Goal: Transaction & Acquisition: Purchase product/service

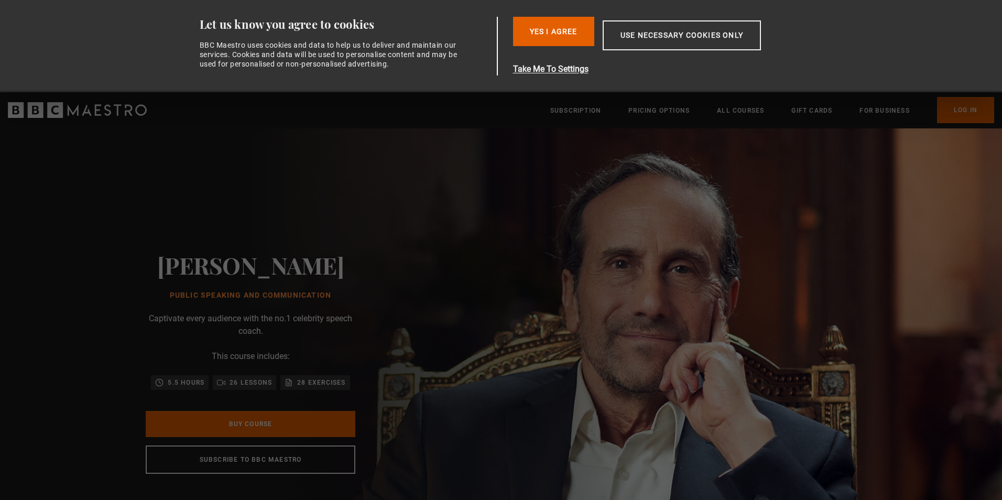
click at [566, 34] on button "Yes I Agree" at bounding box center [553, 31] width 81 height 29
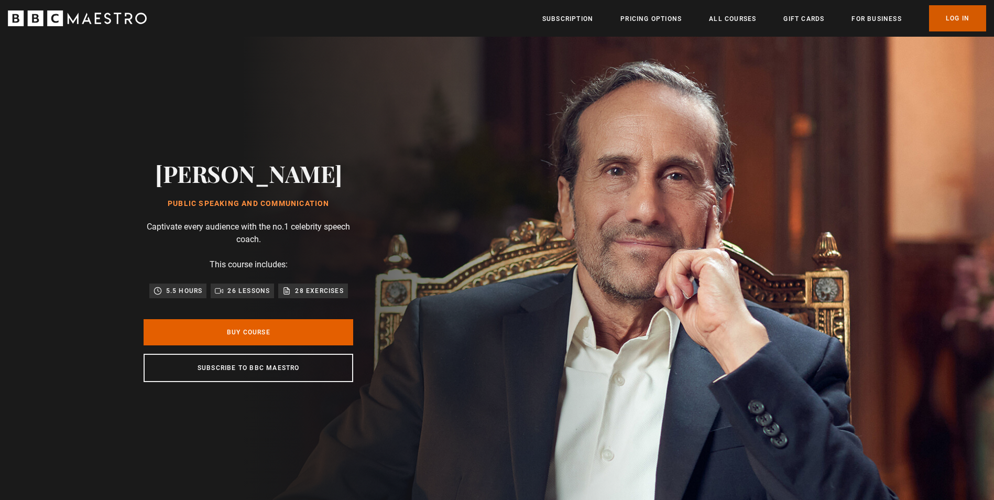
click at [974, 15] on link "Log In" at bounding box center [957, 18] width 57 height 26
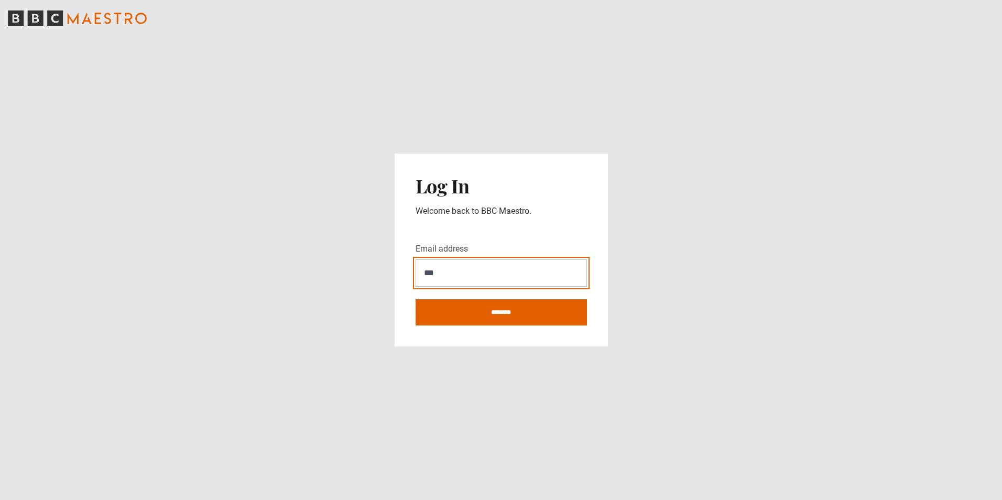
type input "**********"
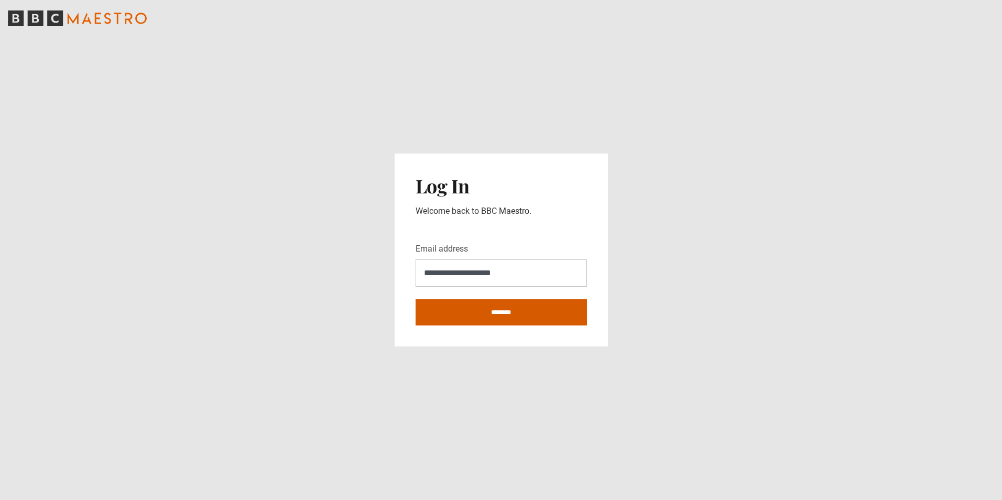
click at [416, 299] on input "********" at bounding box center [501, 312] width 171 height 26
type input "**********"
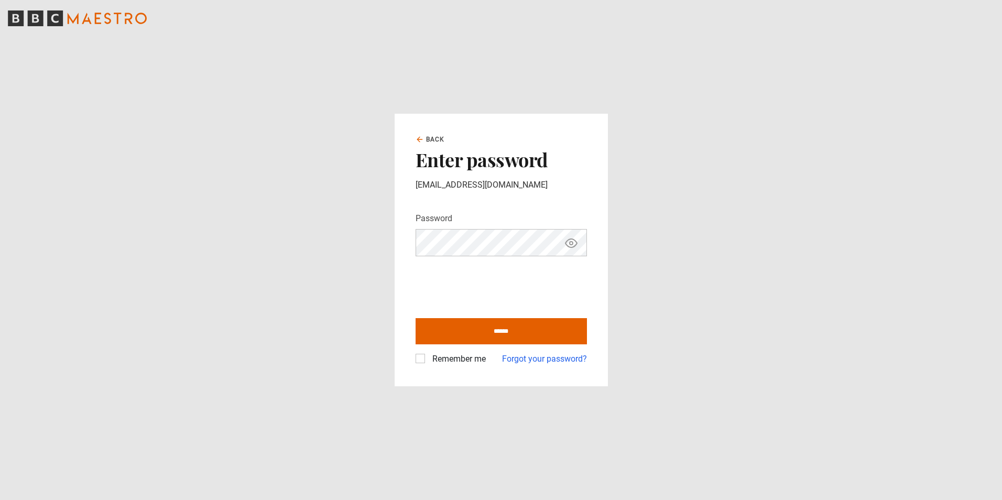
click at [448, 354] on label "Remember me" at bounding box center [457, 359] width 58 height 13
click at [464, 339] on input "******" at bounding box center [501, 331] width 171 height 26
type input "**********"
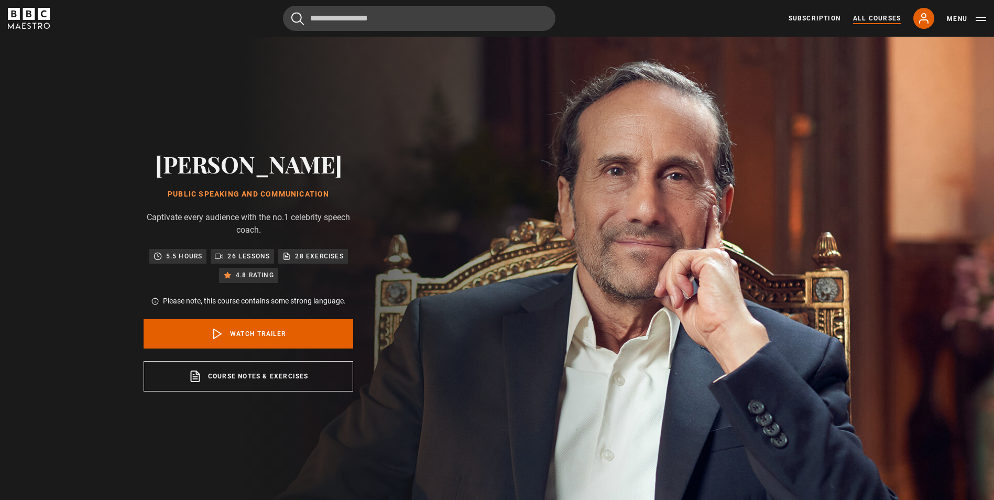
click at [875, 15] on link "All Courses" at bounding box center [877, 18] width 48 height 9
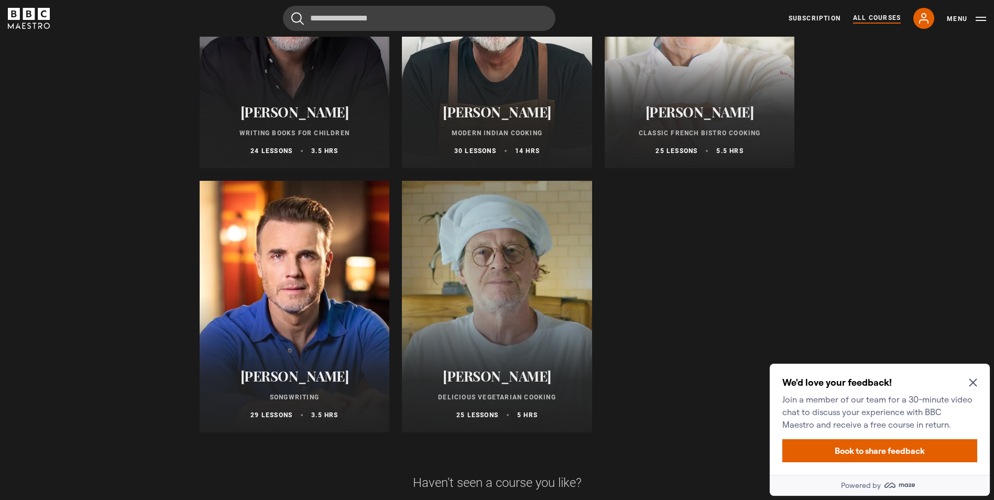
scroll to position [3983, 0]
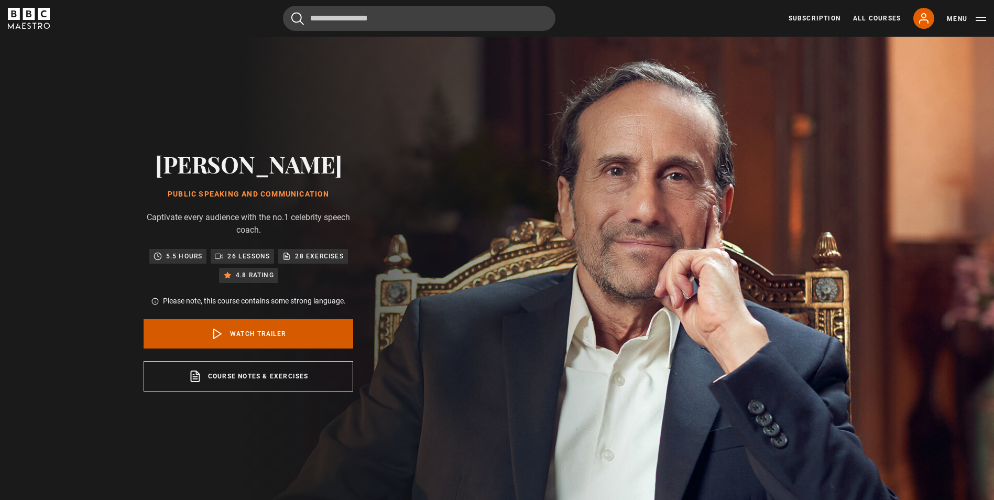
click at [280, 323] on link "Watch Trailer" at bounding box center [249, 333] width 210 height 29
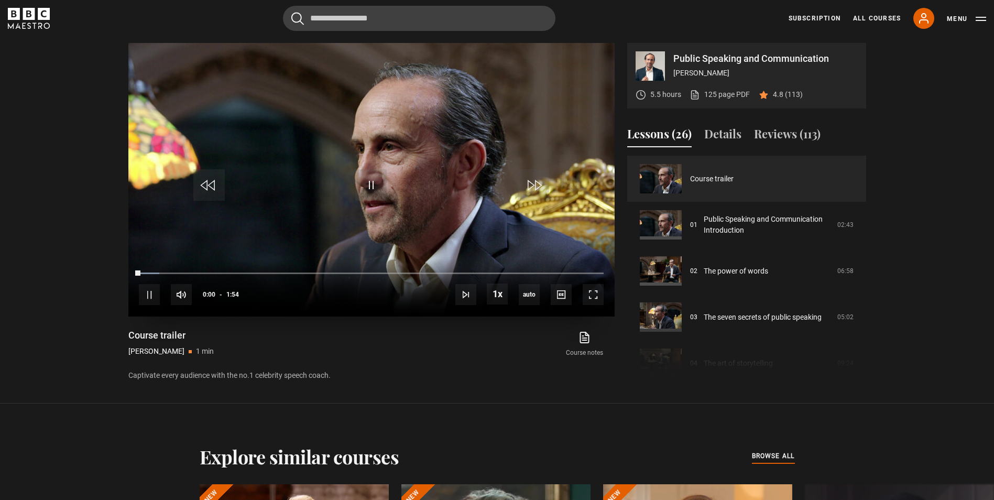
scroll to position [505, 0]
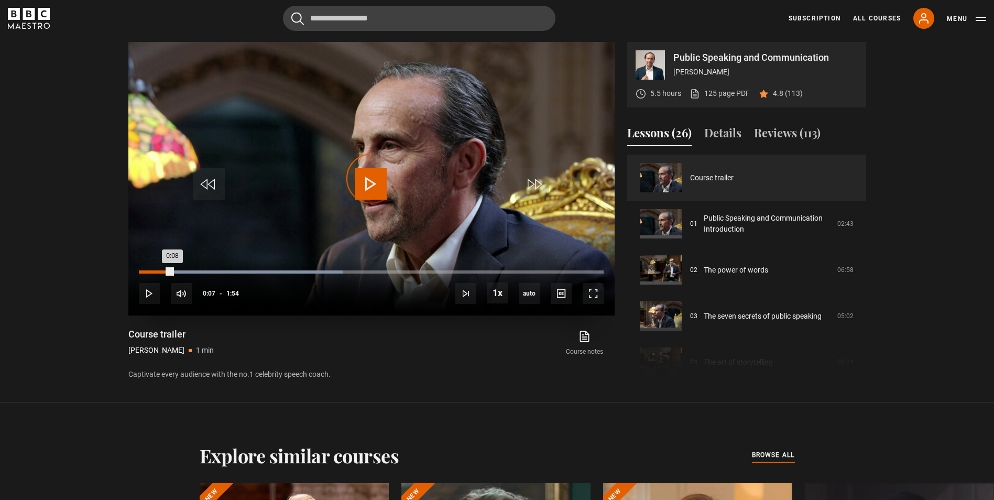
click at [143, 272] on div "Loaded : 43.86% 0:00 0:08" at bounding box center [371, 271] width 464 height 3
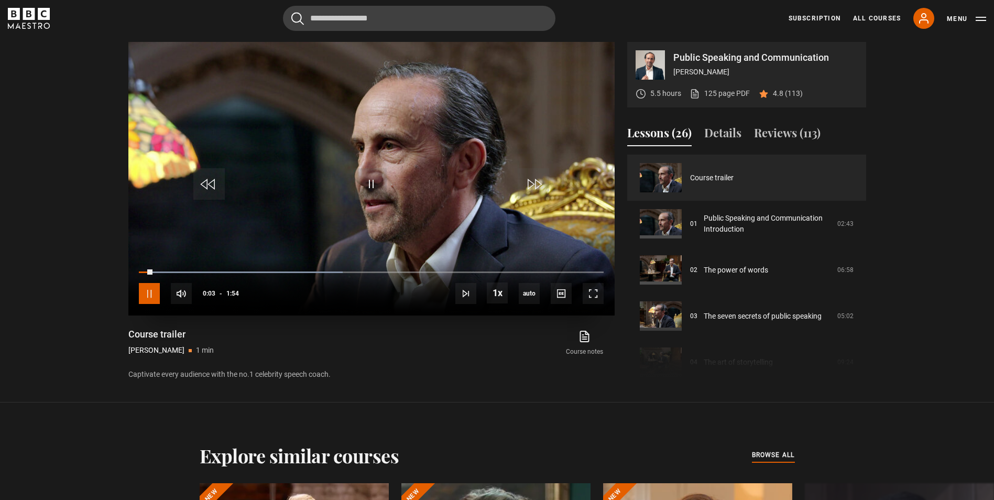
click at [147, 291] on span "Video Player" at bounding box center [149, 293] width 21 height 21
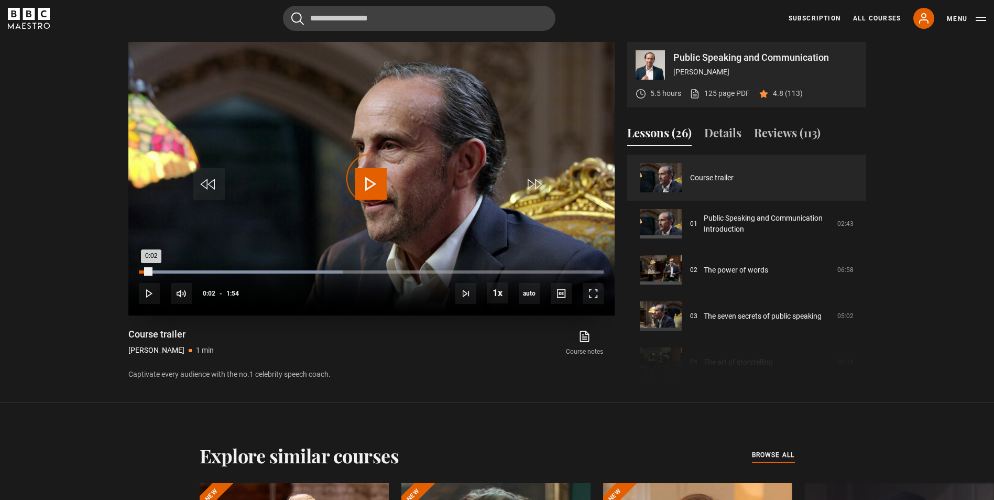
drag, startPoint x: 151, startPoint y: 271, endPoint x: 140, endPoint y: 273, distance: 11.2
click at [138, 270] on div "10s Skip Back 10 seconds Play 10s Skip Forward 10 seconds Loaded : 43.86% 0:00 …" at bounding box center [371, 286] width 486 height 58
click at [145, 290] on span "Video Player" at bounding box center [149, 293] width 21 height 21
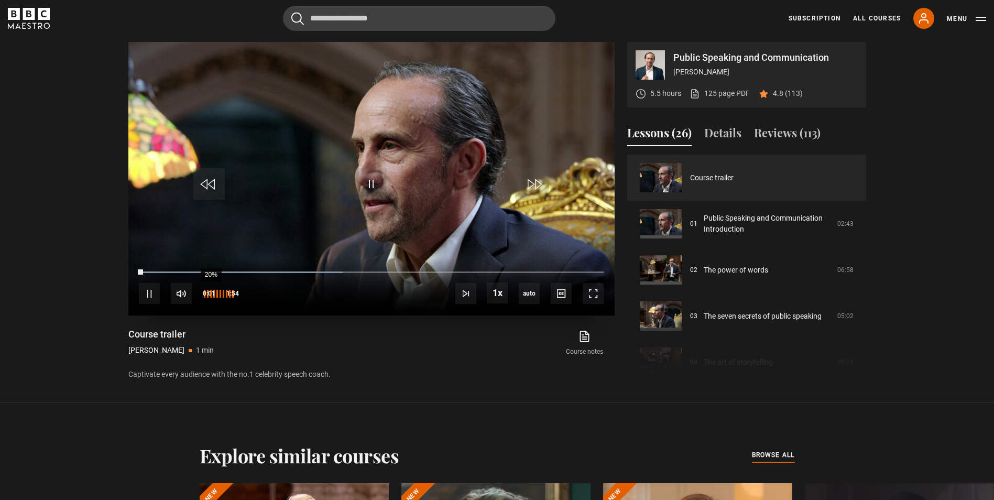
click at [206, 292] on div "20%" at bounding box center [217, 294] width 31 height 8
click at [206, 292] on div "9%" at bounding box center [206, 294] width 1 height 8
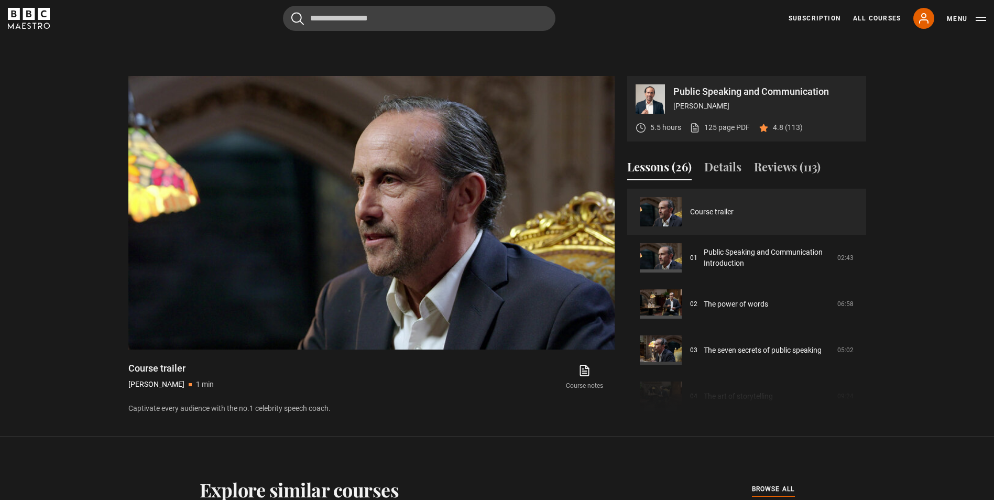
scroll to position [453, 0]
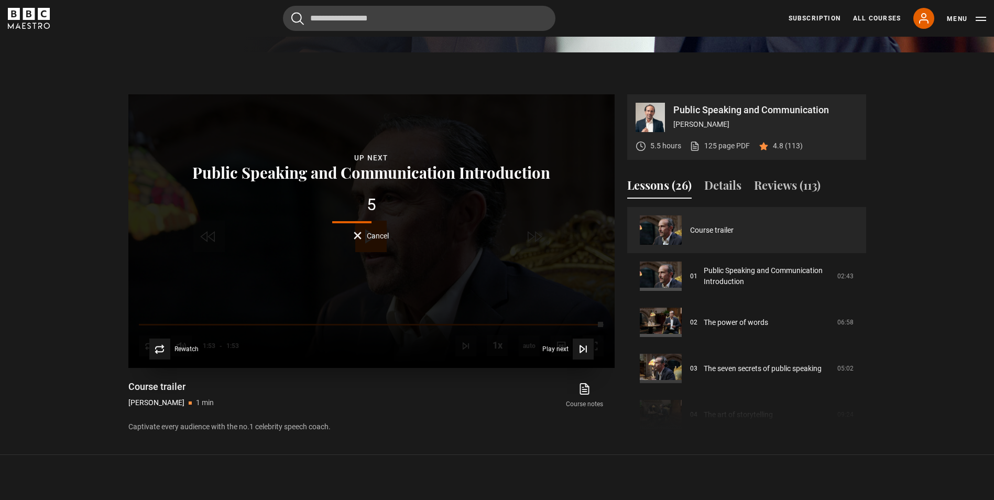
click at [385, 233] on span "Cancel" at bounding box center [378, 235] width 22 height 7
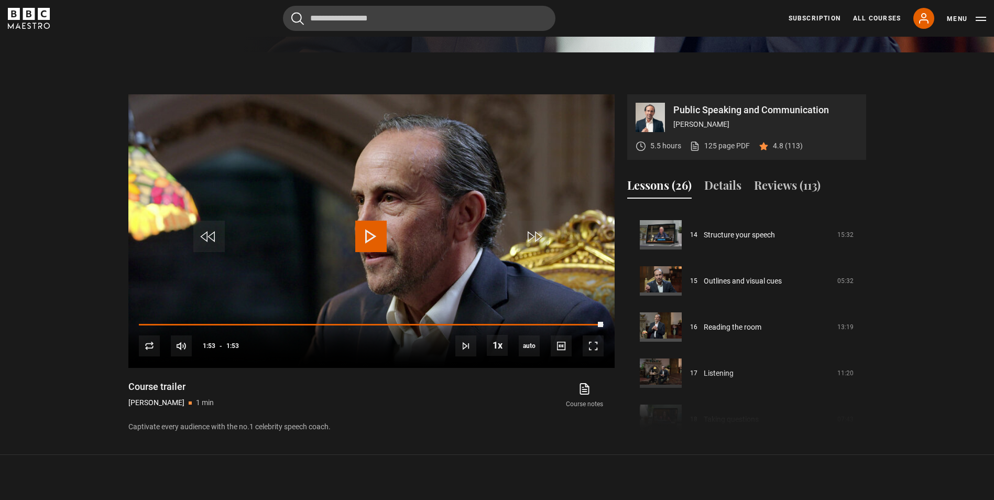
scroll to position [0, 0]
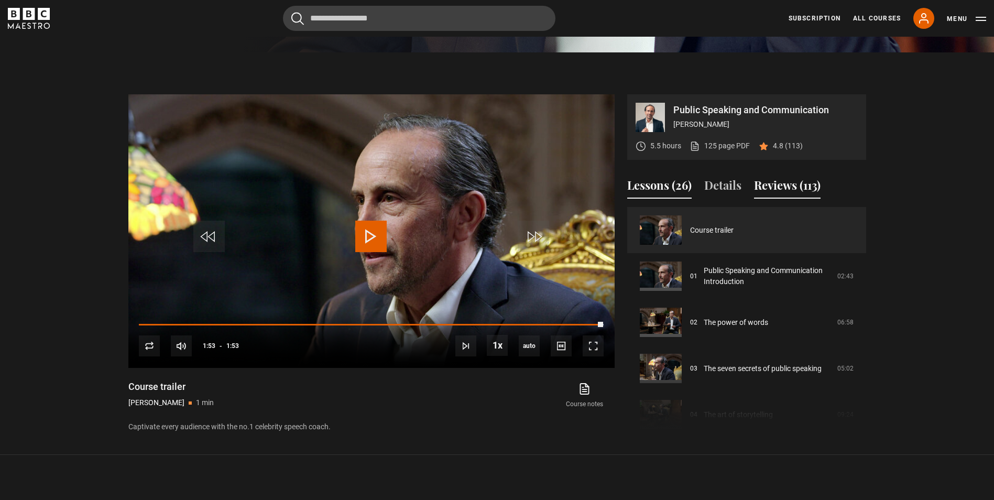
click at [821, 194] on button "Reviews (113)" at bounding box center [787, 188] width 67 height 22
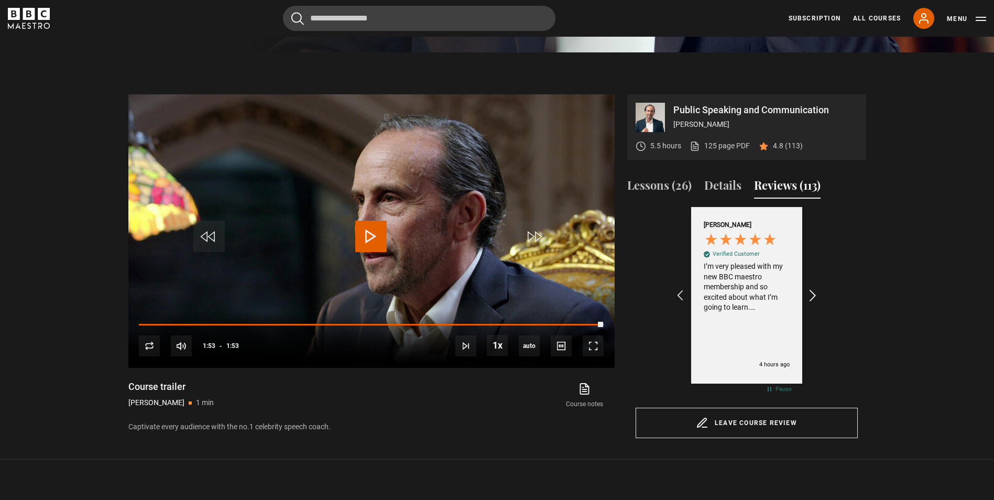
click at [817, 293] on icon "REVIEWS.io Carousel Scroll Right" at bounding box center [813, 295] width 15 height 15
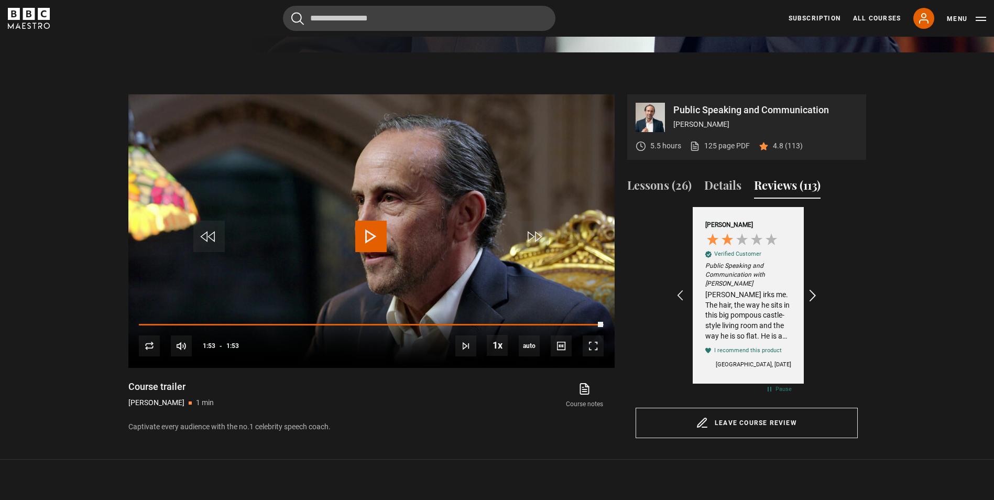
scroll to position [0, 243]
click at [770, 331] on div "Richard Greene irks me. The hair, the way he sits in this big pompous castle-st…" at bounding box center [747, 315] width 86 height 51
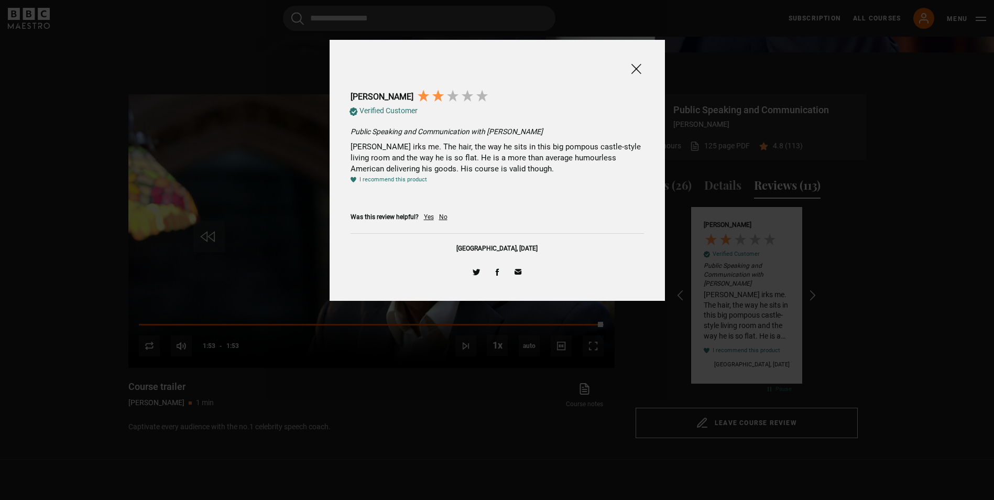
click at [639, 68] on span at bounding box center [636, 68] width 13 height 13
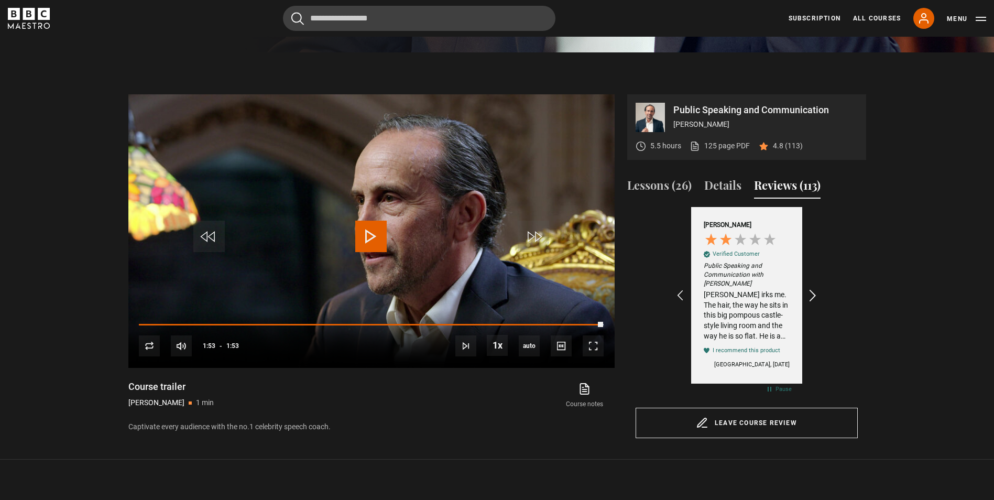
click at [816, 293] on icon "REVIEWS.io Carousel Scroll Right" at bounding box center [813, 295] width 15 height 15
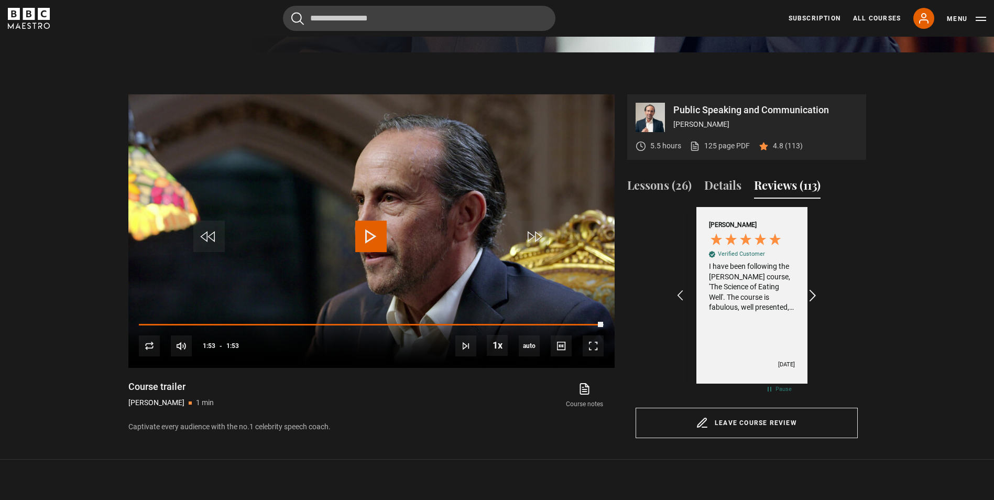
scroll to position [0, 486]
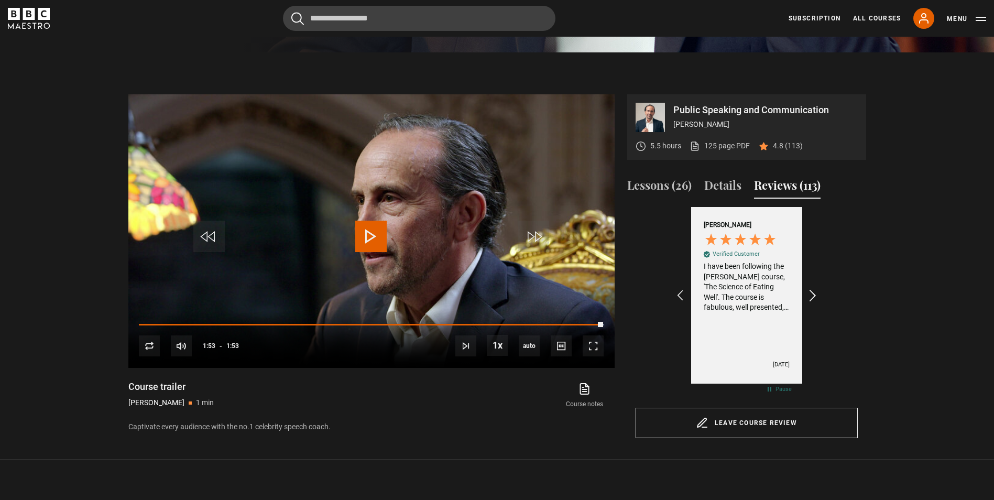
click at [816, 293] on icon "REVIEWS.io Carousel Scroll Right" at bounding box center [813, 295] width 15 height 15
click at [876, 20] on link "All Courses" at bounding box center [877, 18] width 48 height 9
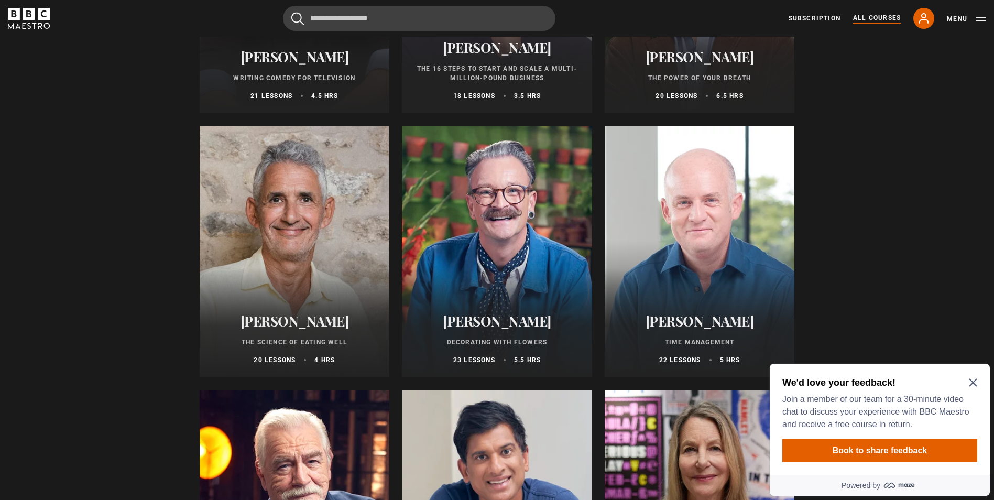
scroll to position [1363, 0]
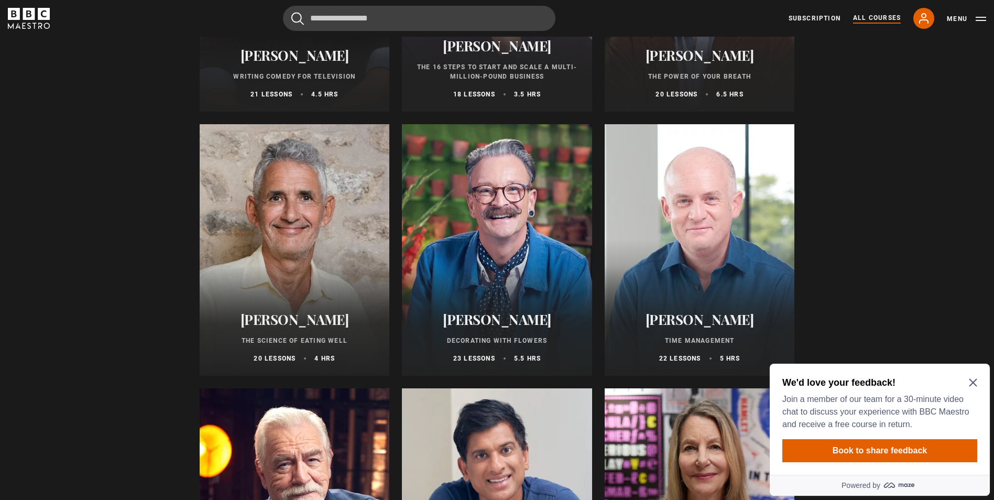
click at [660, 296] on div at bounding box center [700, 250] width 190 height 252
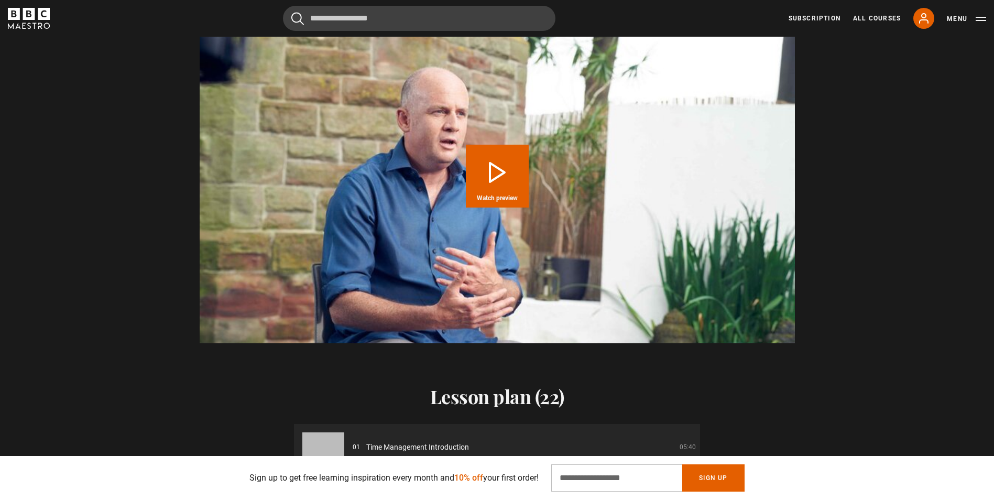
scroll to position [1101, 0]
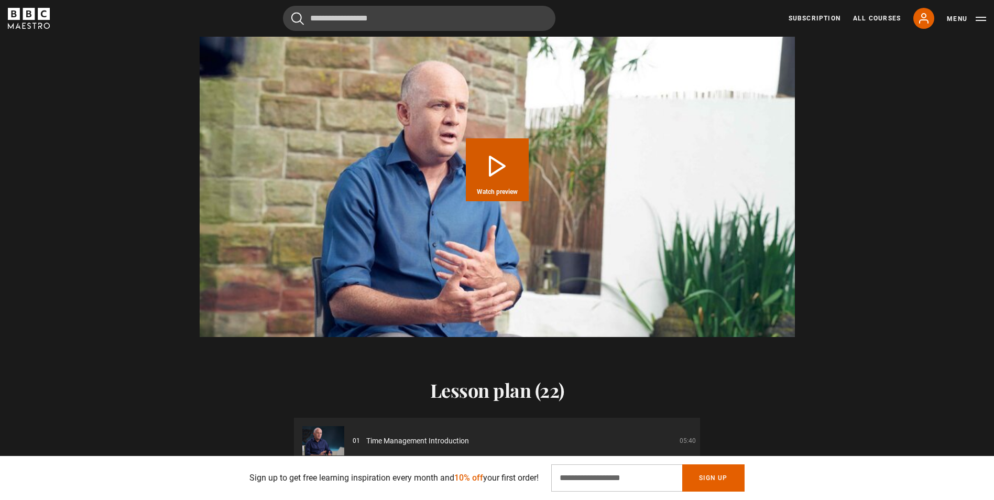
click at [485, 211] on video "Video Player" at bounding box center [497, 169] width 595 height 335
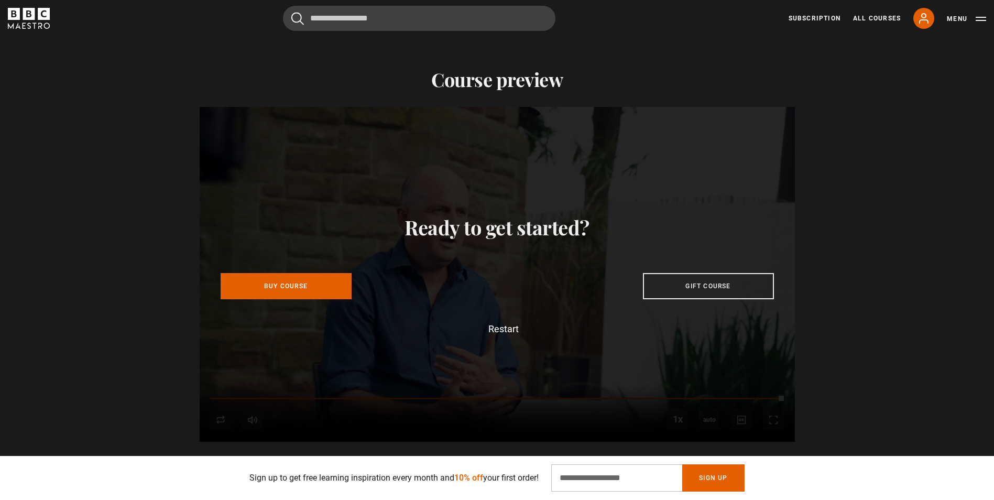
scroll to position [0, 687]
click at [853, 20] on div "Subscription All Courses My Account Search Menu" at bounding box center [888, 18] width 198 height 21
click at [890, 19] on link "All Courses" at bounding box center [877, 18] width 48 height 9
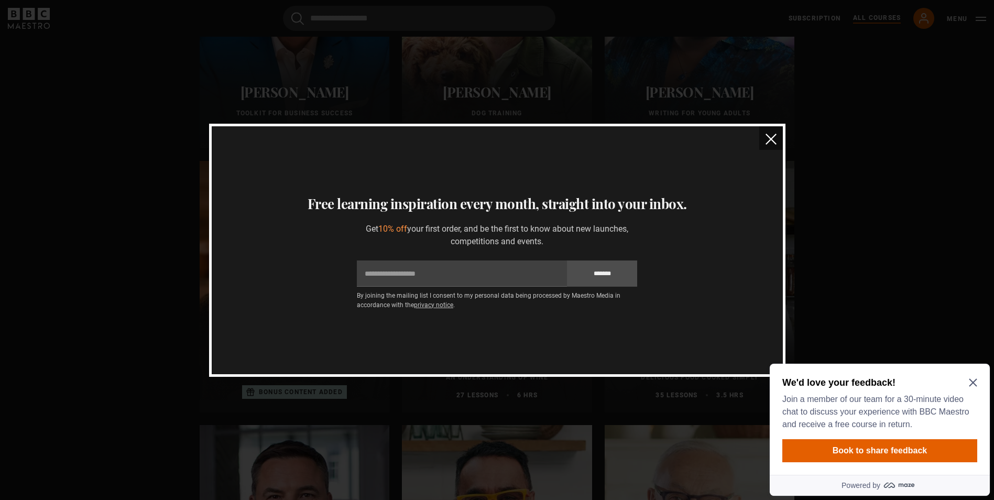
scroll to position [3302, 0]
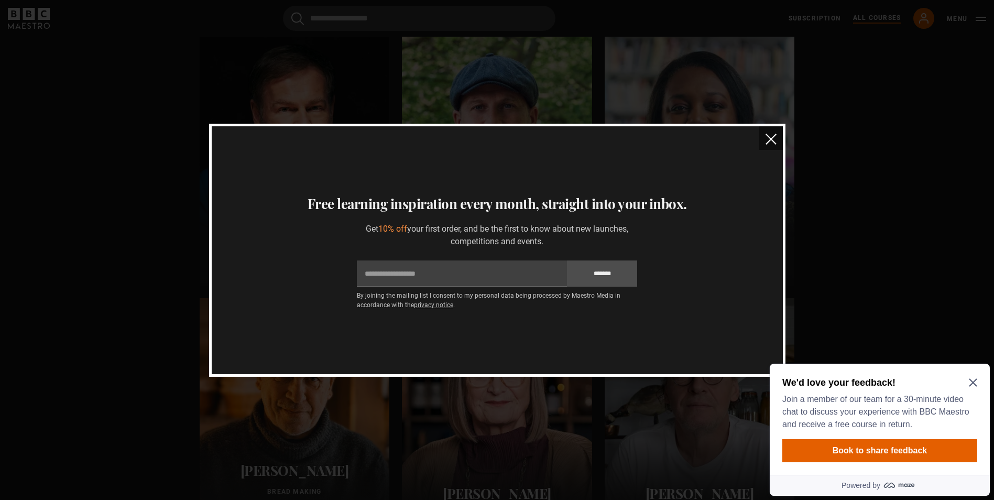
click at [769, 141] on img "close" at bounding box center [771, 139] width 11 height 11
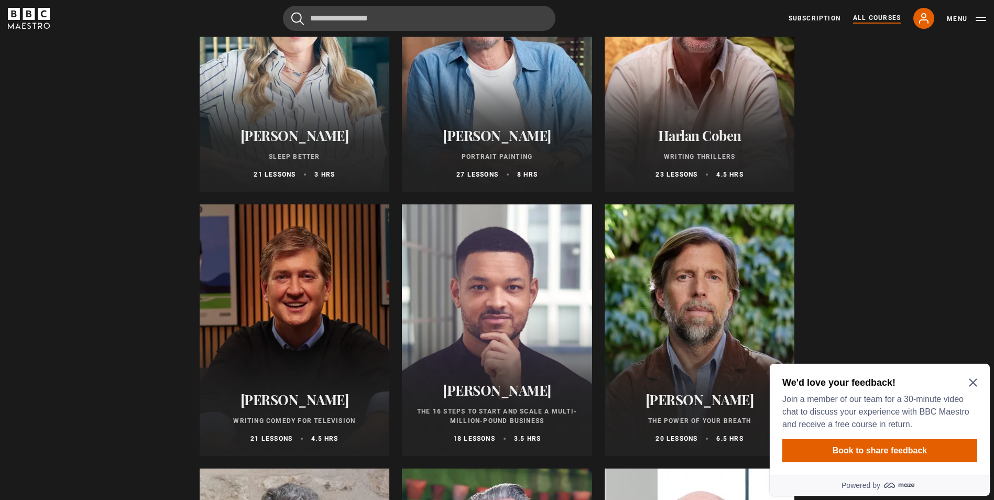
scroll to position [996, 0]
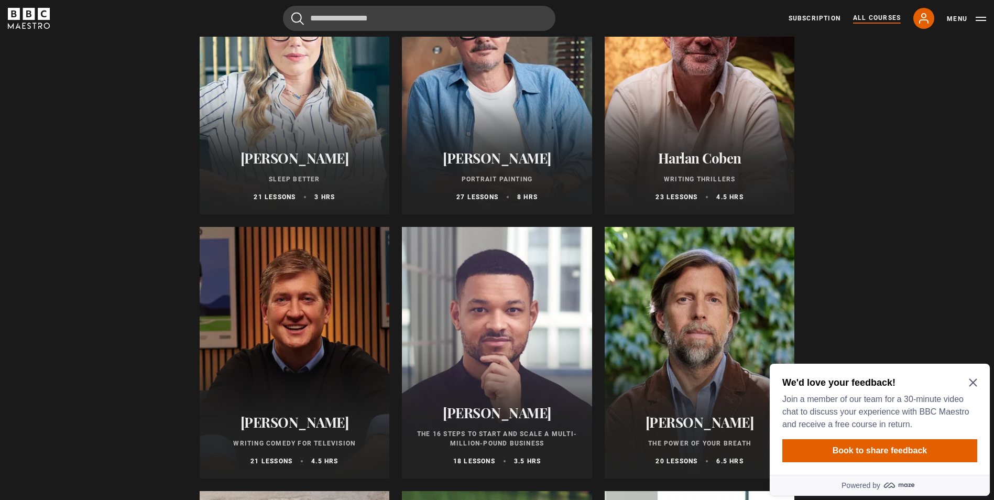
click at [478, 365] on div at bounding box center [497, 353] width 190 height 252
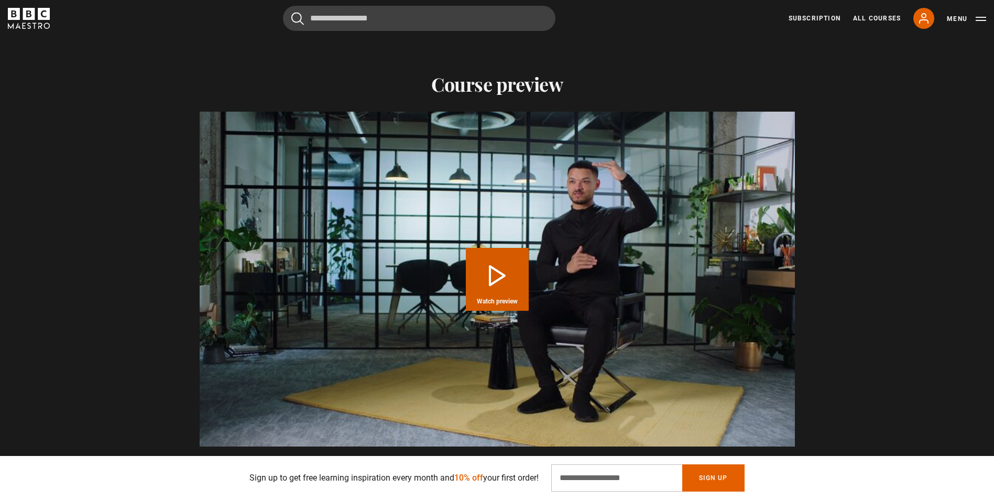
scroll to position [996, 0]
click at [502, 270] on button "Play Course overview for The 16 Steps to Start and Scale a Multi-Million-Pound …" at bounding box center [497, 278] width 63 height 63
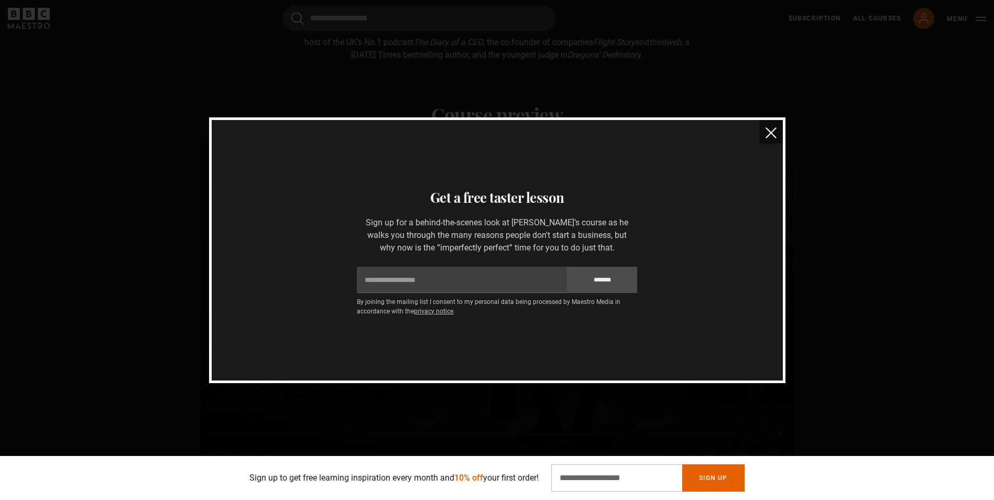
scroll to position [741, 0]
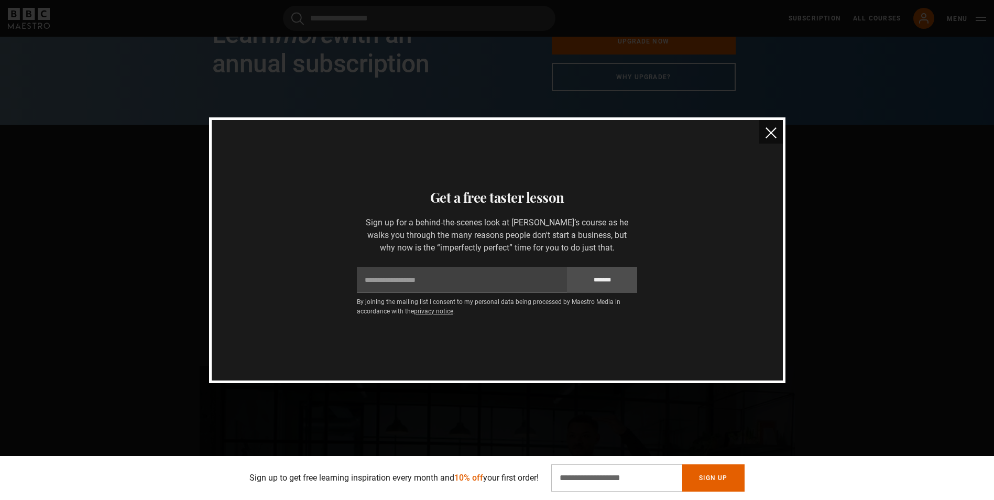
click at [781, 131] on button "close" at bounding box center [771, 132] width 24 height 24
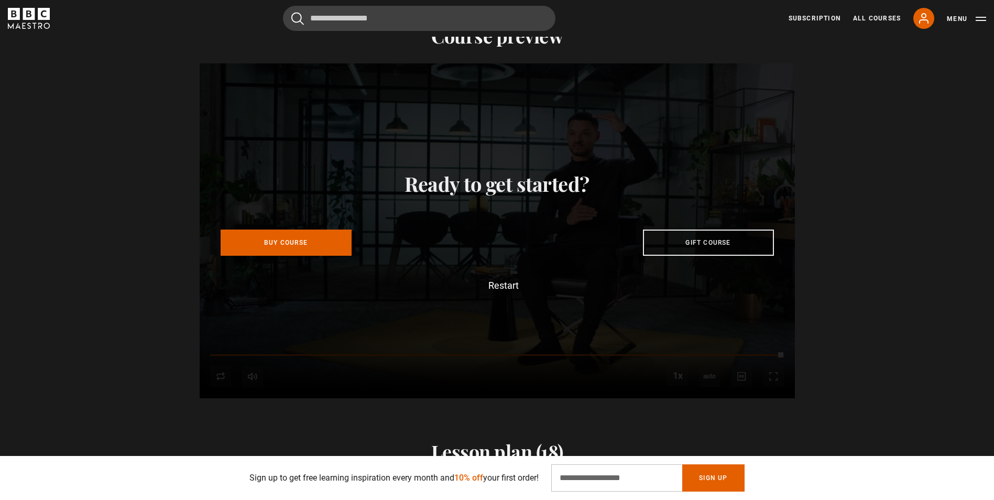
scroll to position [1048, 0]
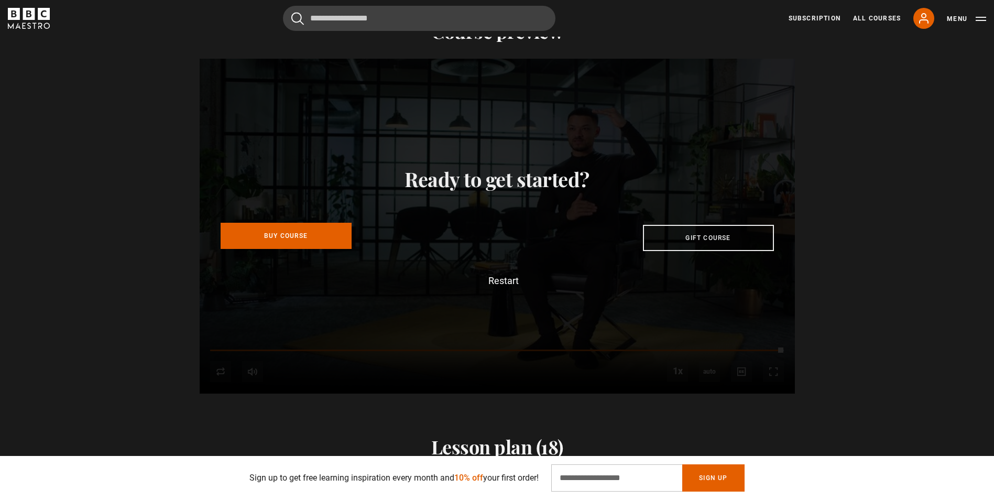
click at [324, 244] on link "Buy Course" at bounding box center [286, 236] width 131 height 26
